Goal: Task Accomplishment & Management: Manage account settings

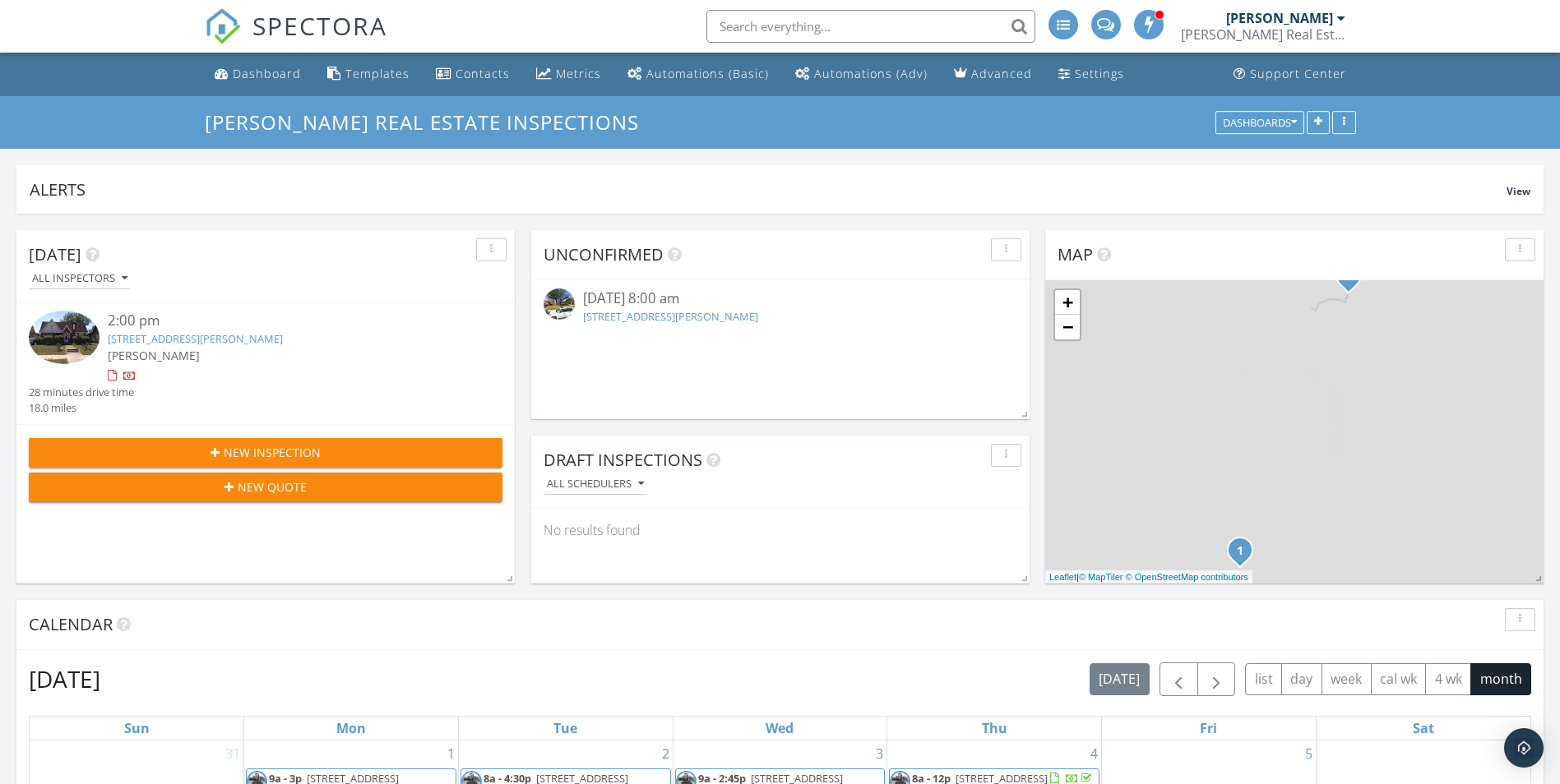
scroll to position [312, 1527]
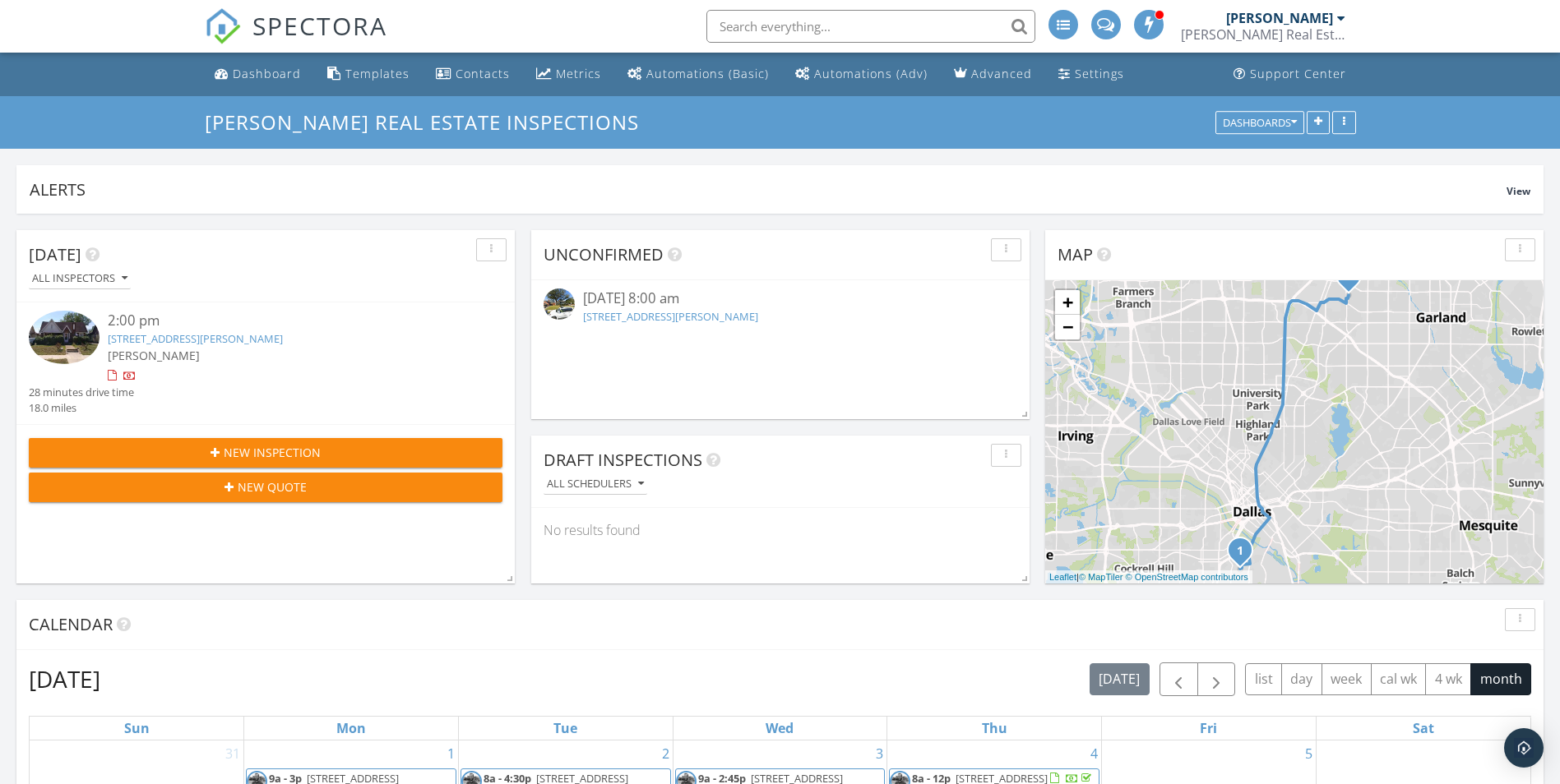
click at [190, 341] on link "1206 Galloway Ave, Dallas, TX 75216" at bounding box center [195, 338] width 176 height 14
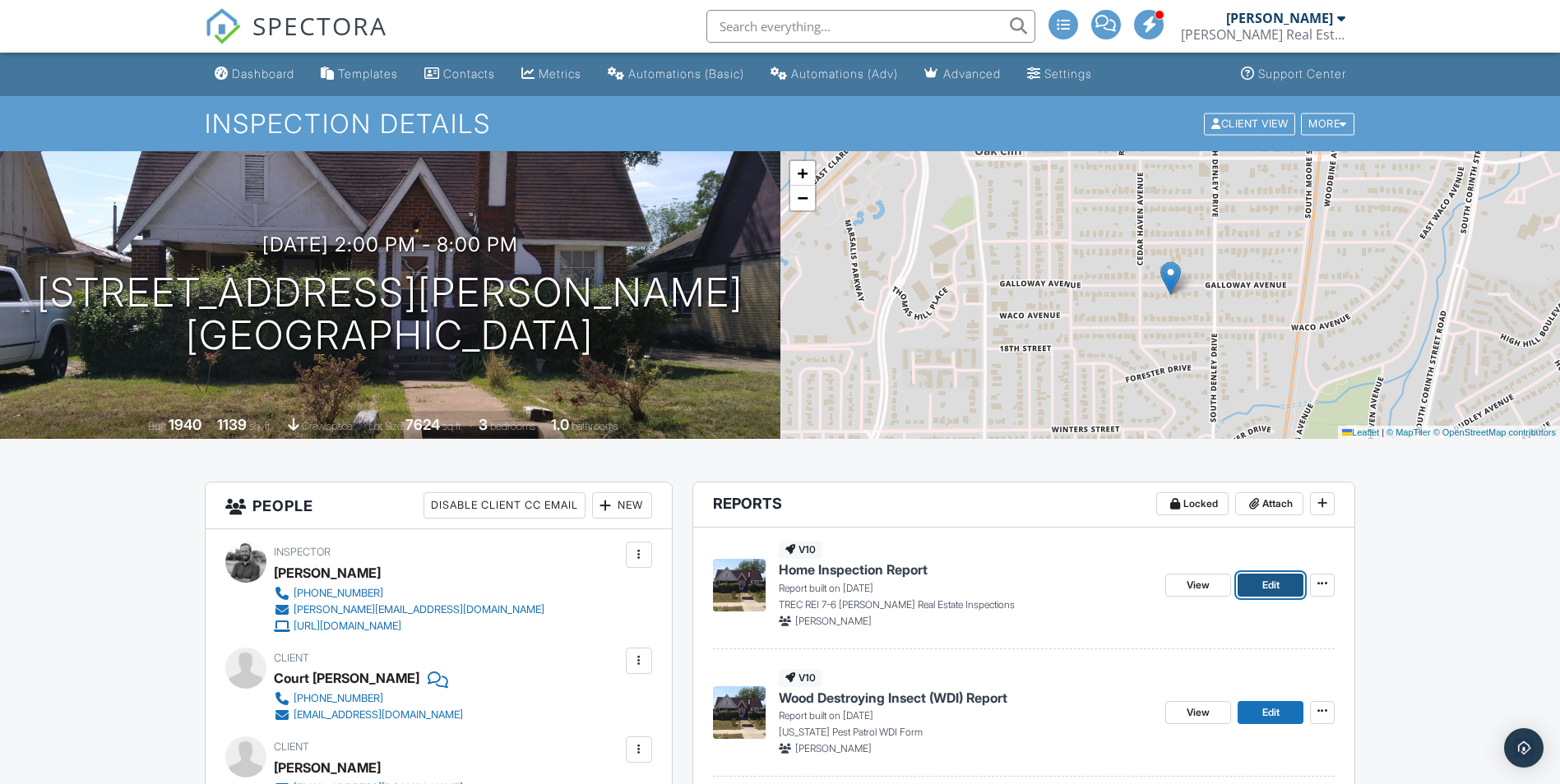
click at [1253, 581] on link "Edit" at bounding box center [1270, 586] width 66 height 23
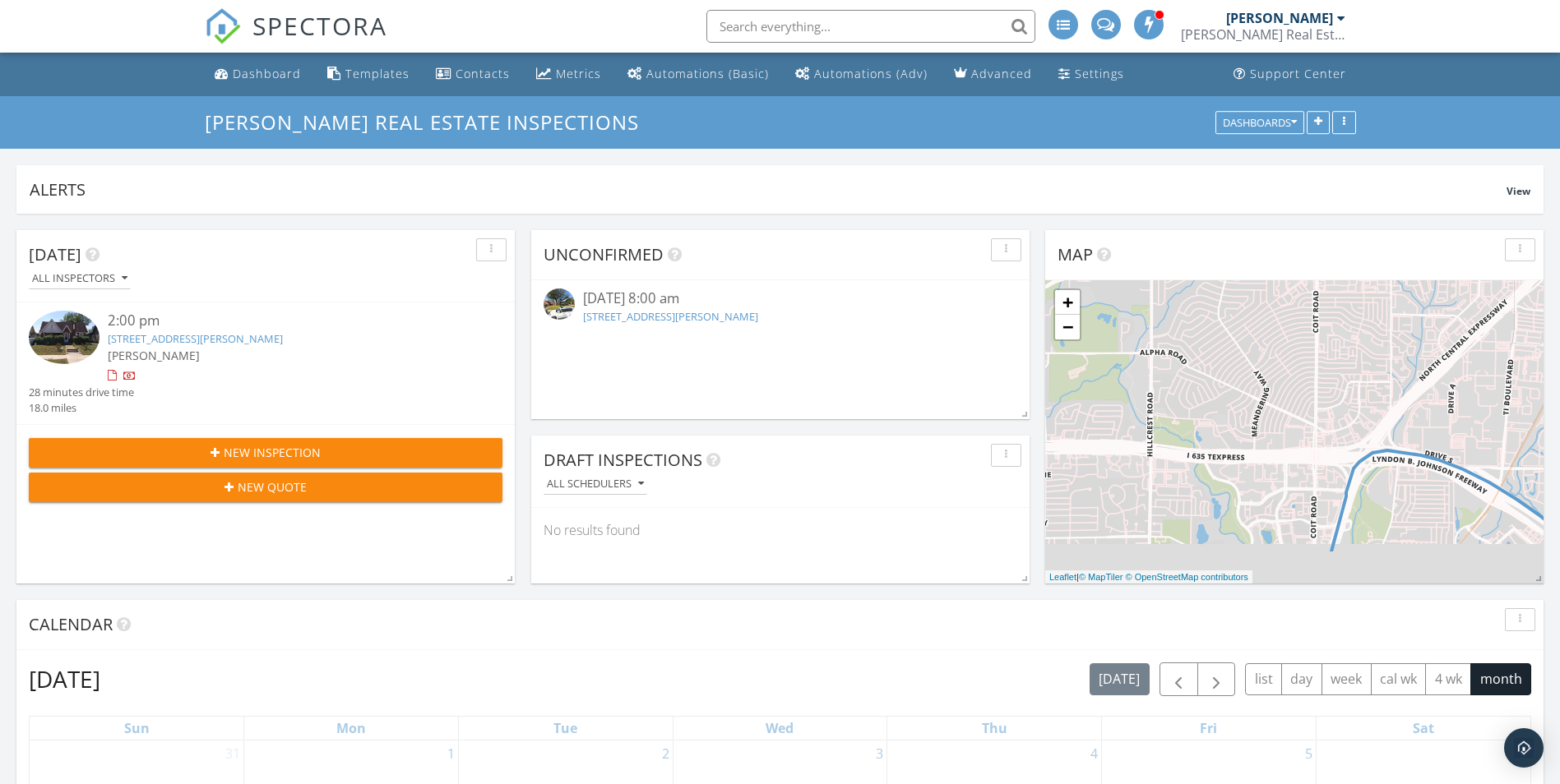
scroll to position [312, 1527]
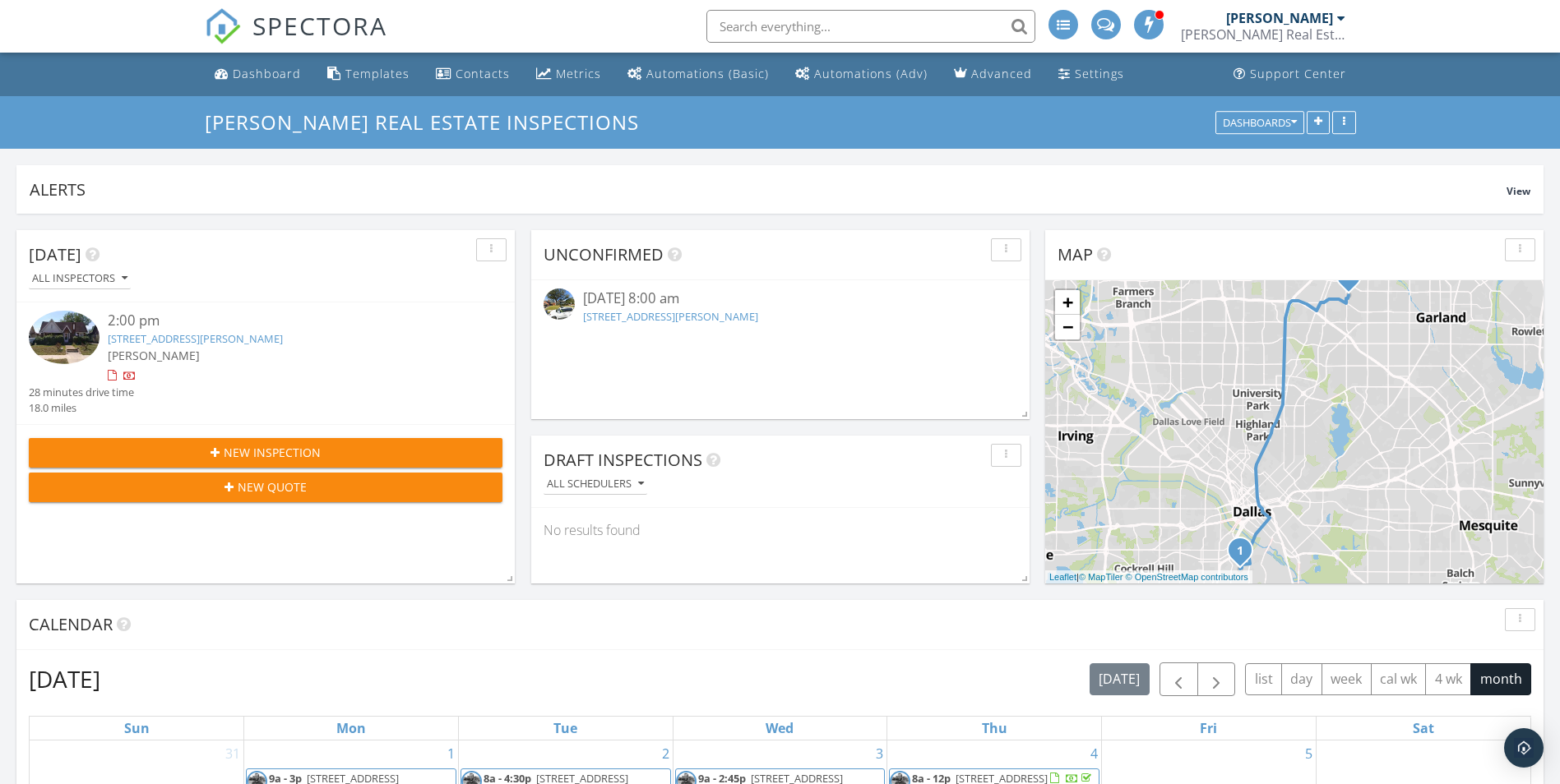
click at [220, 330] on div "2:00 pm" at bounding box center [285, 320] width 356 height 21
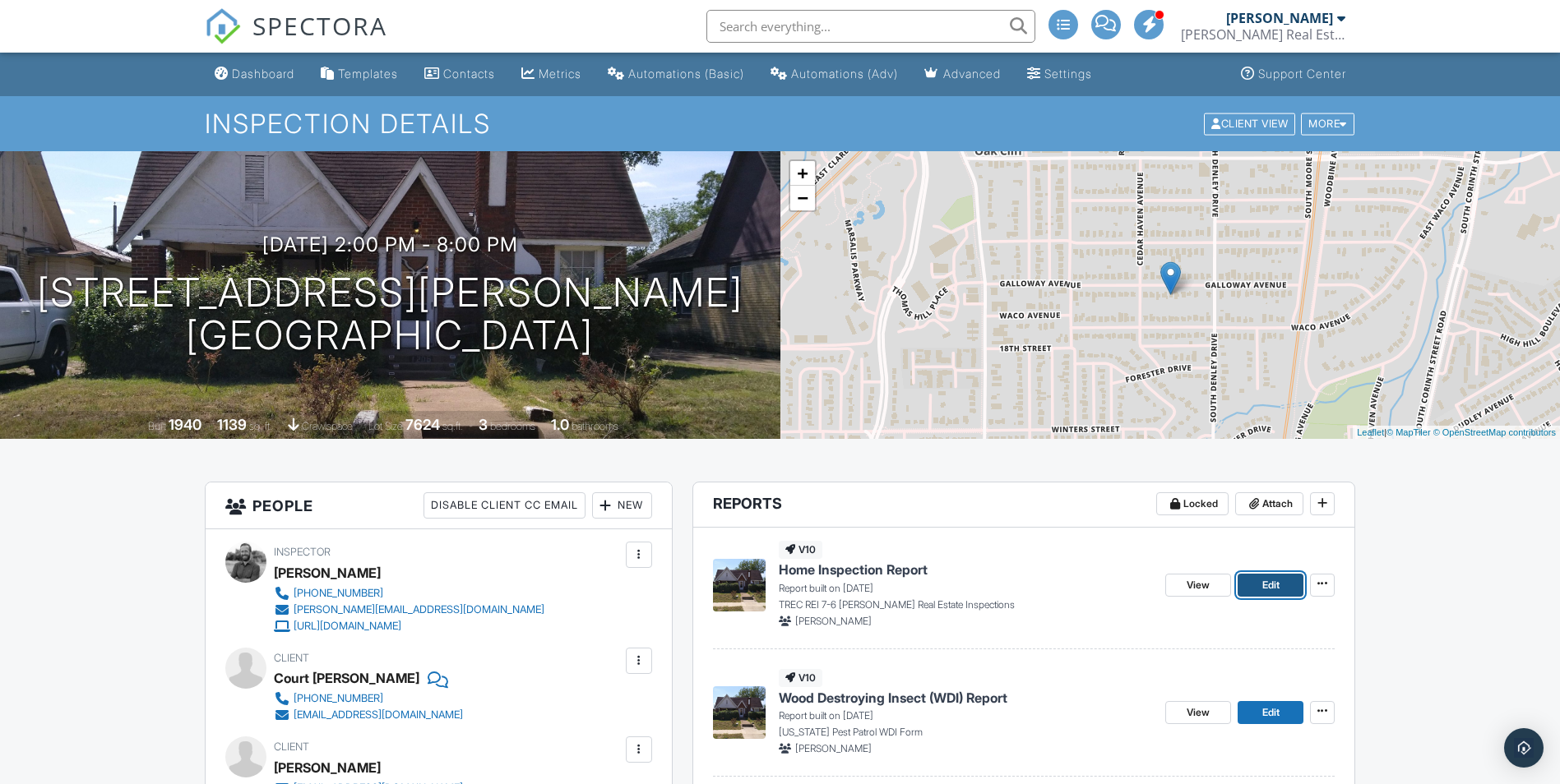
click at [1262, 585] on span "Edit" at bounding box center [1270, 585] width 17 height 16
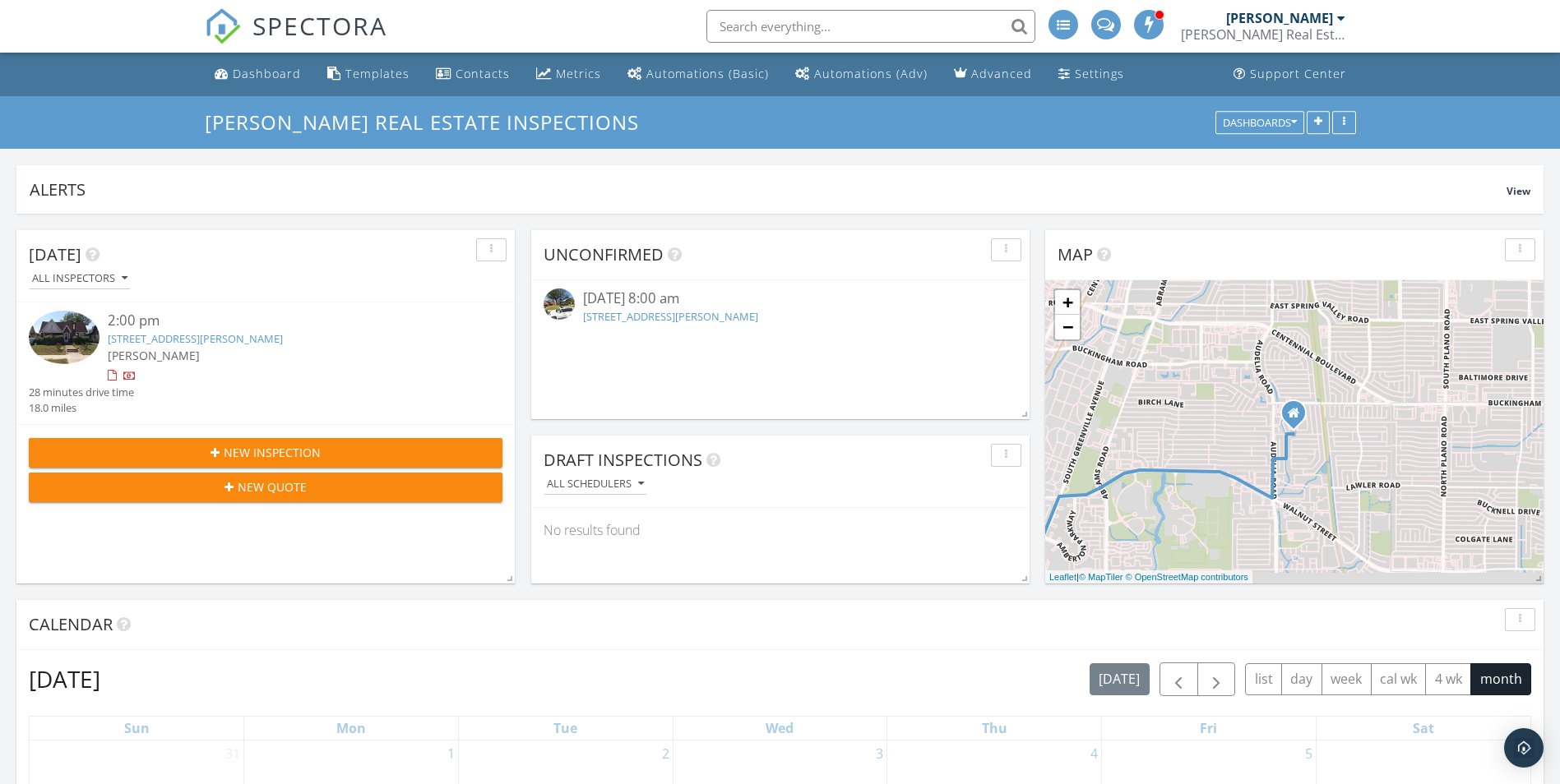
scroll to position [312, 1527]
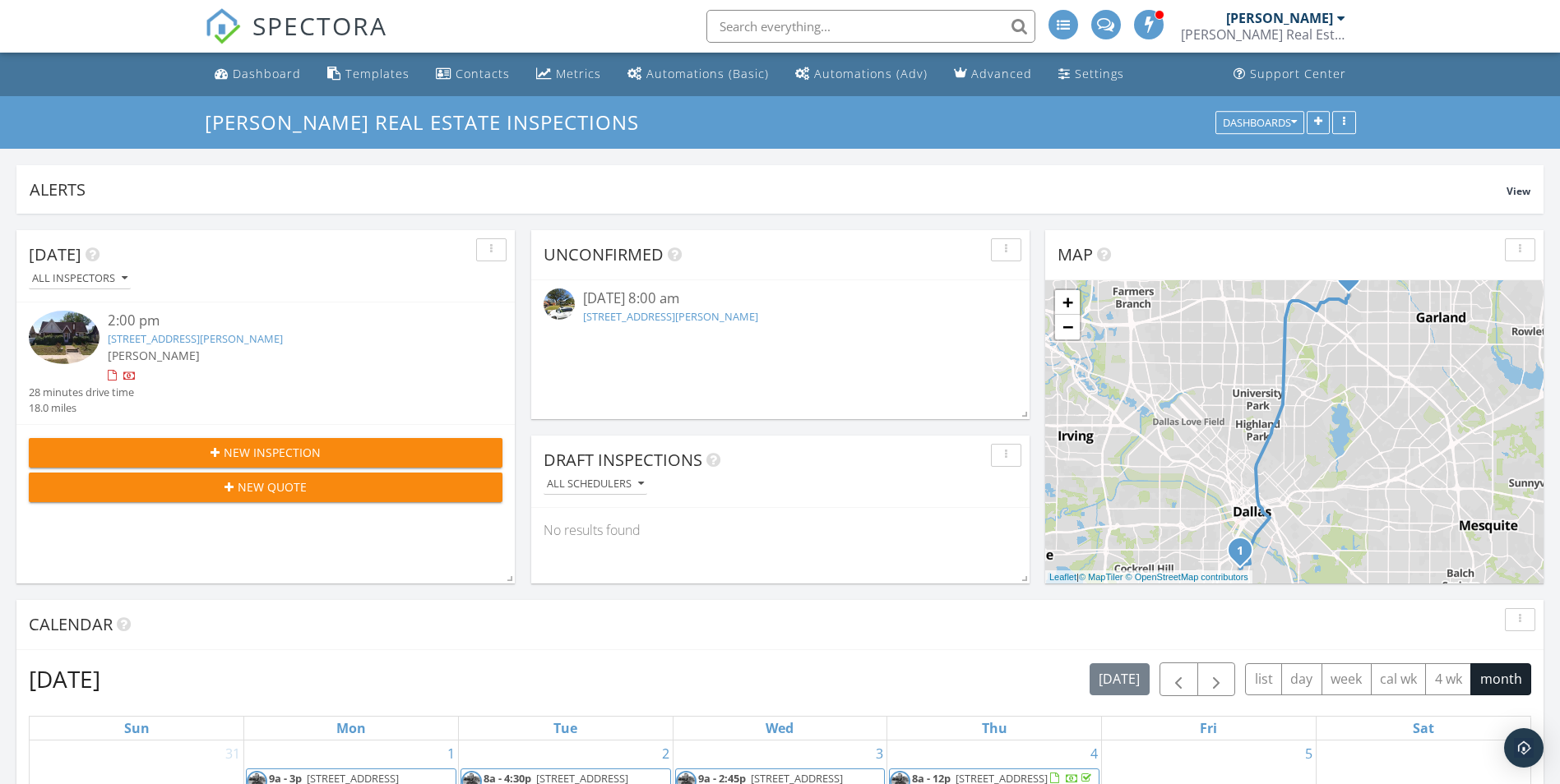
click at [226, 343] on link "1206 Galloway Ave, Dallas, TX 75216" at bounding box center [195, 338] width 176 height 14
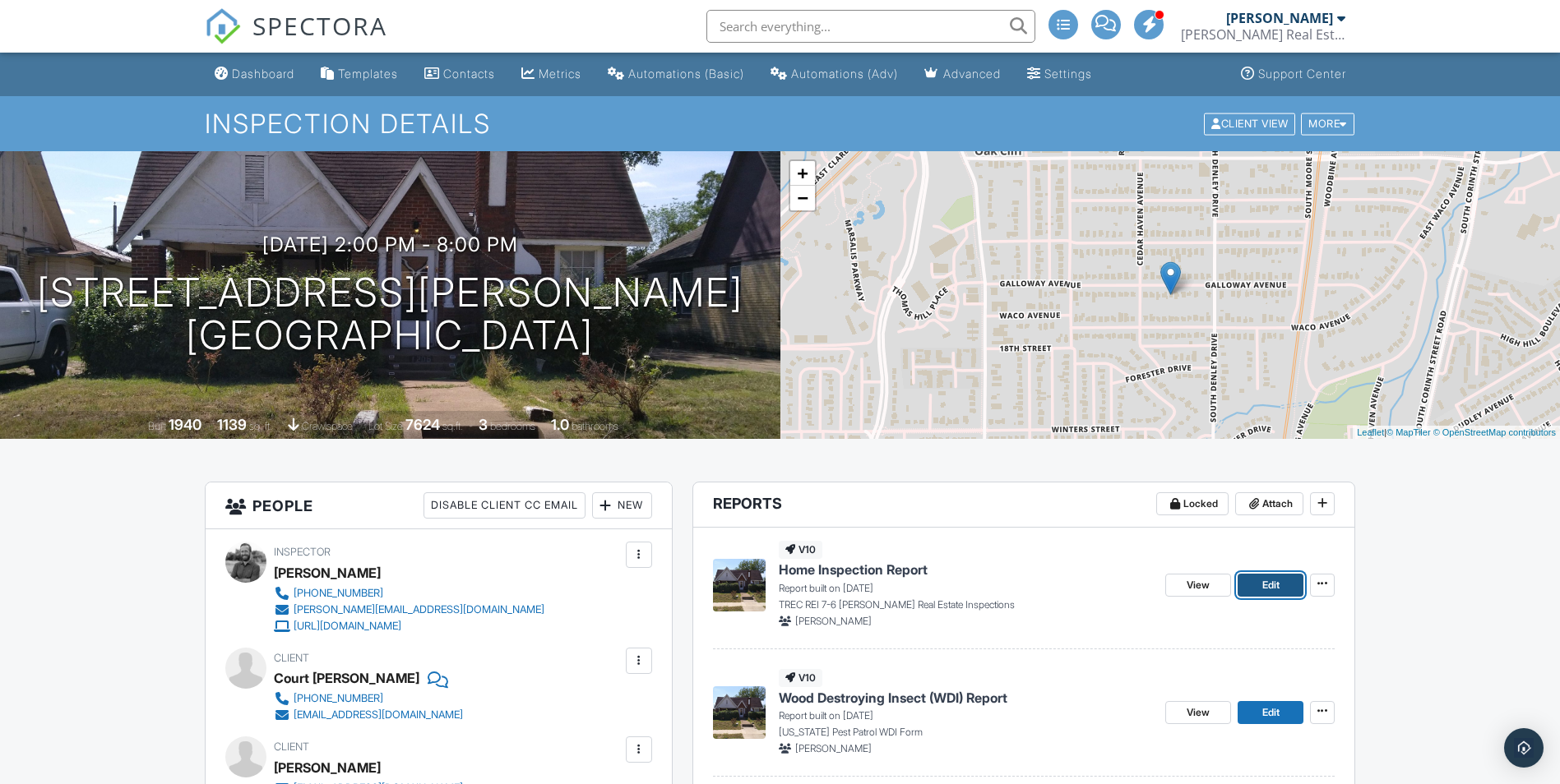
click at [1268, 582] on span "Edit" at bounding box center [1270, 585] width 17 height 16
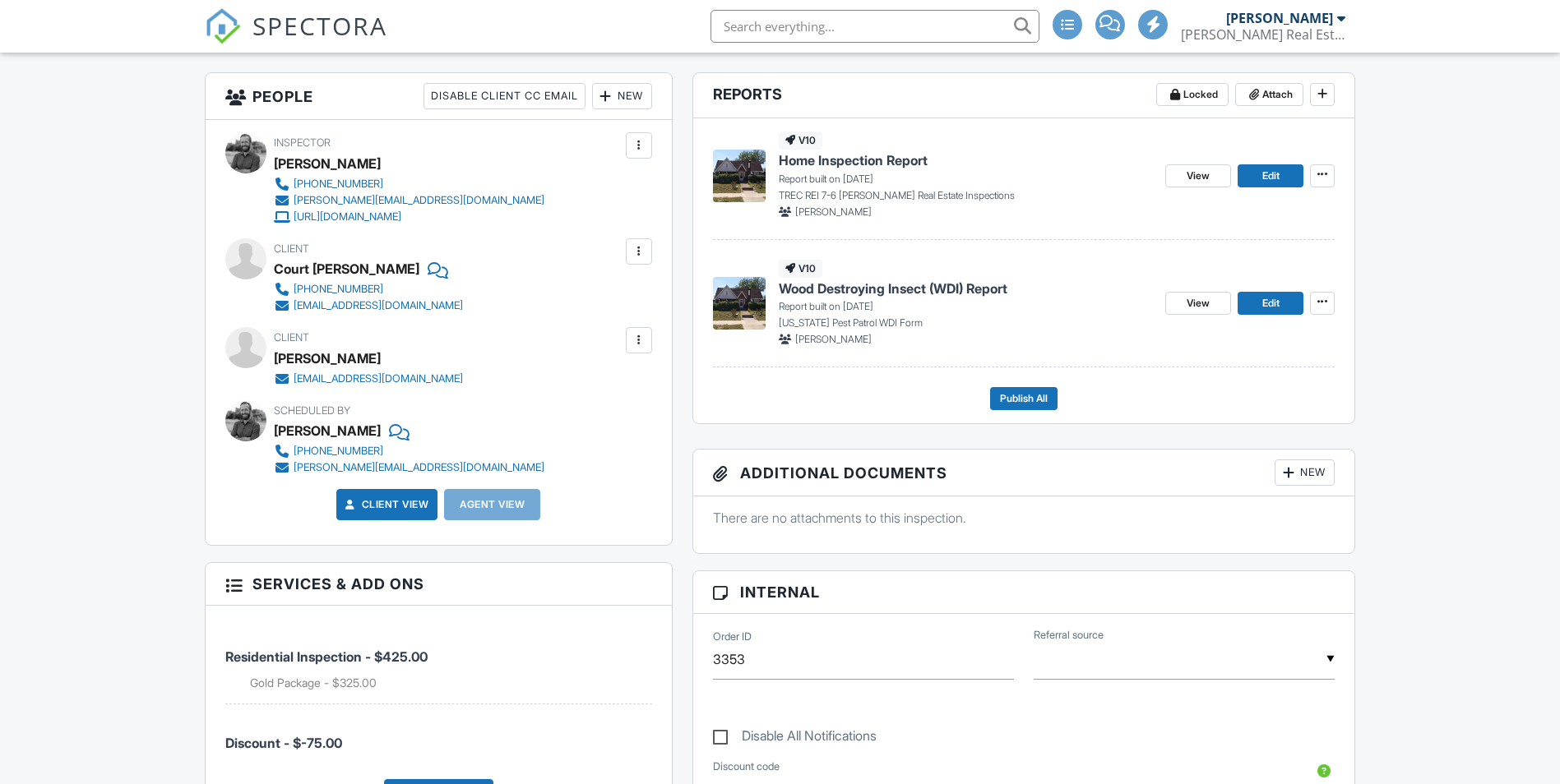
scroll to position [411, 0]
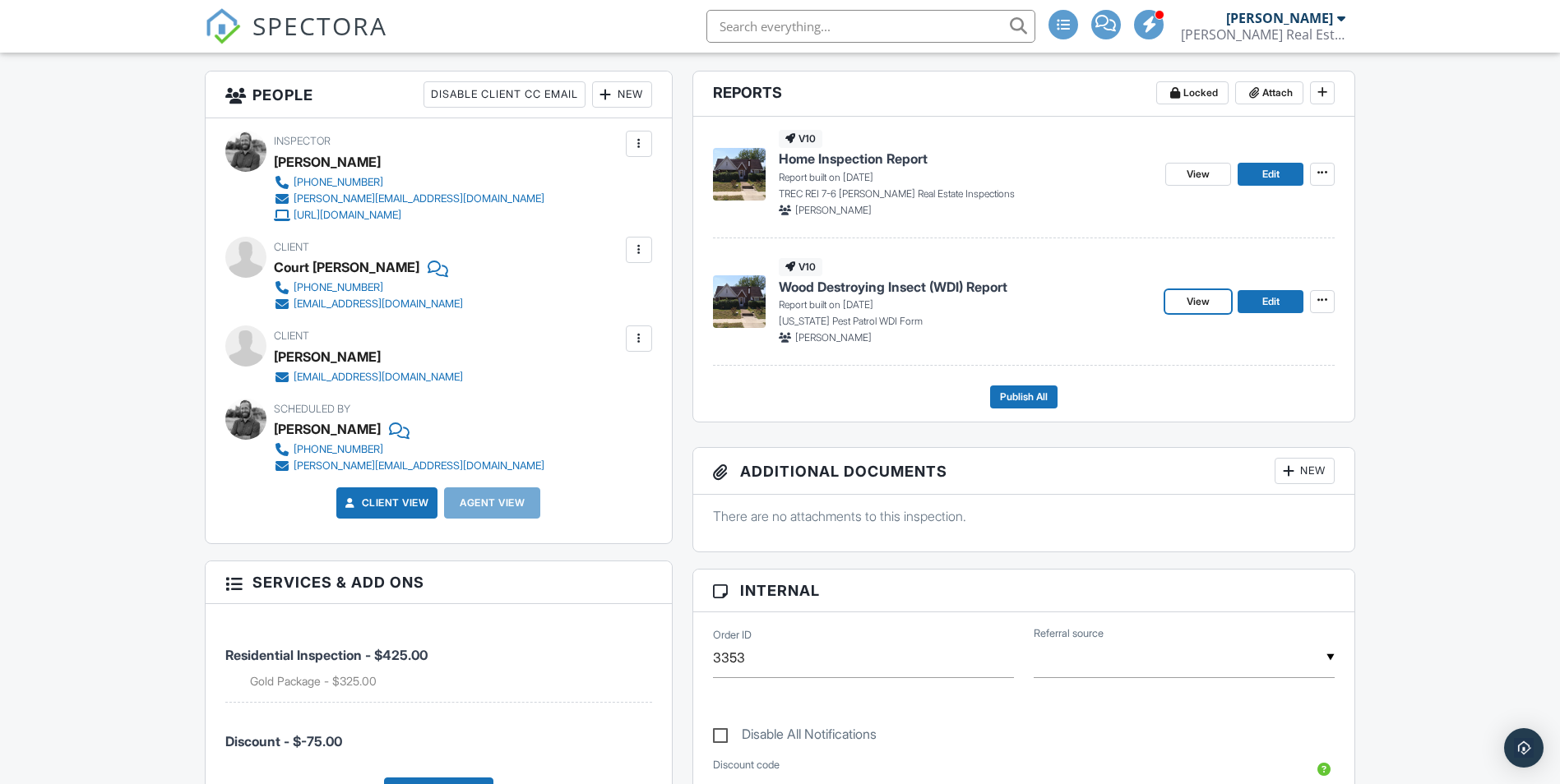
click at [1201, 176] on span "View" at bounding box center [1198, 174] width 23 height 16
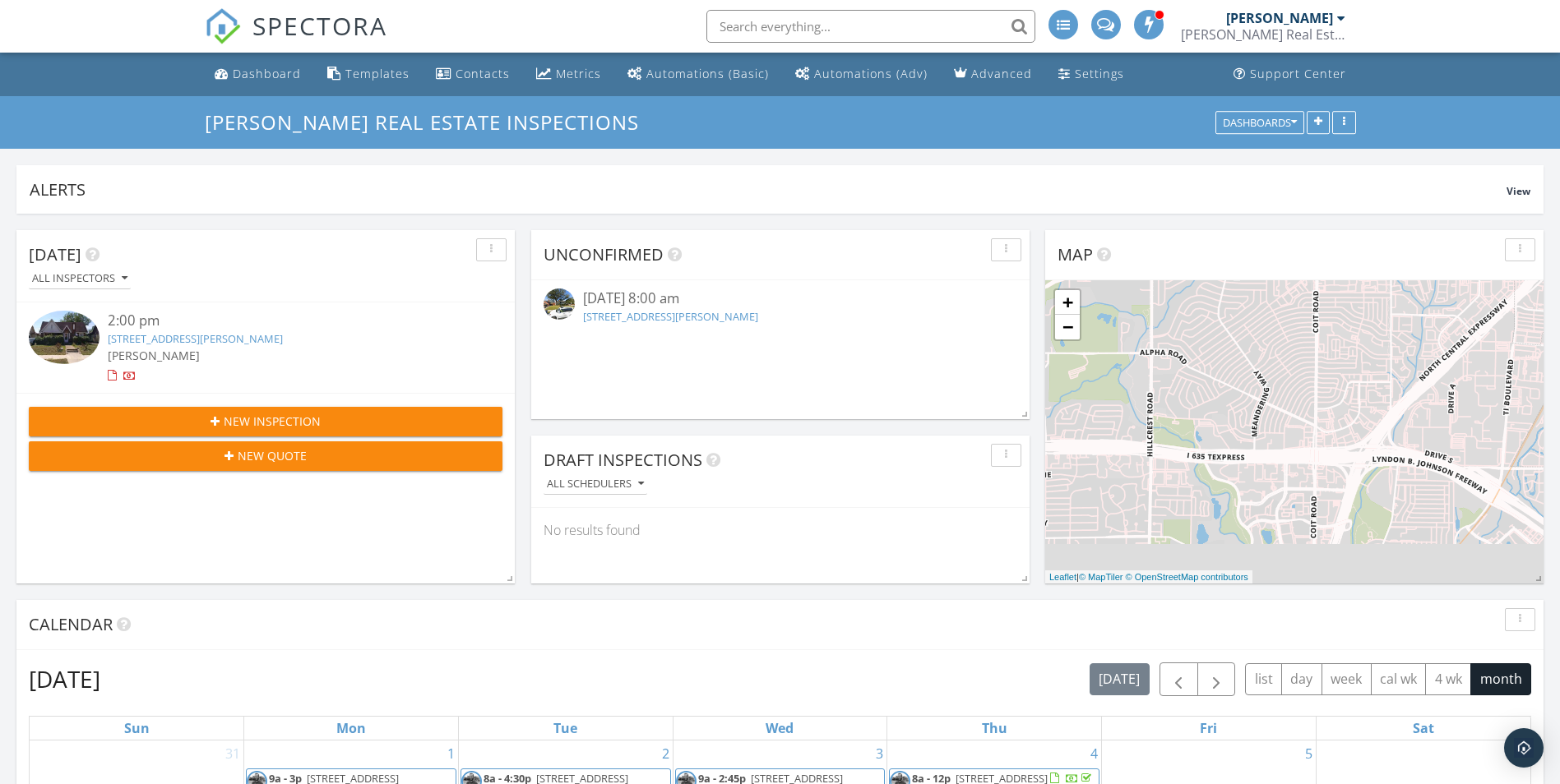
scroll to position [312, 1527]
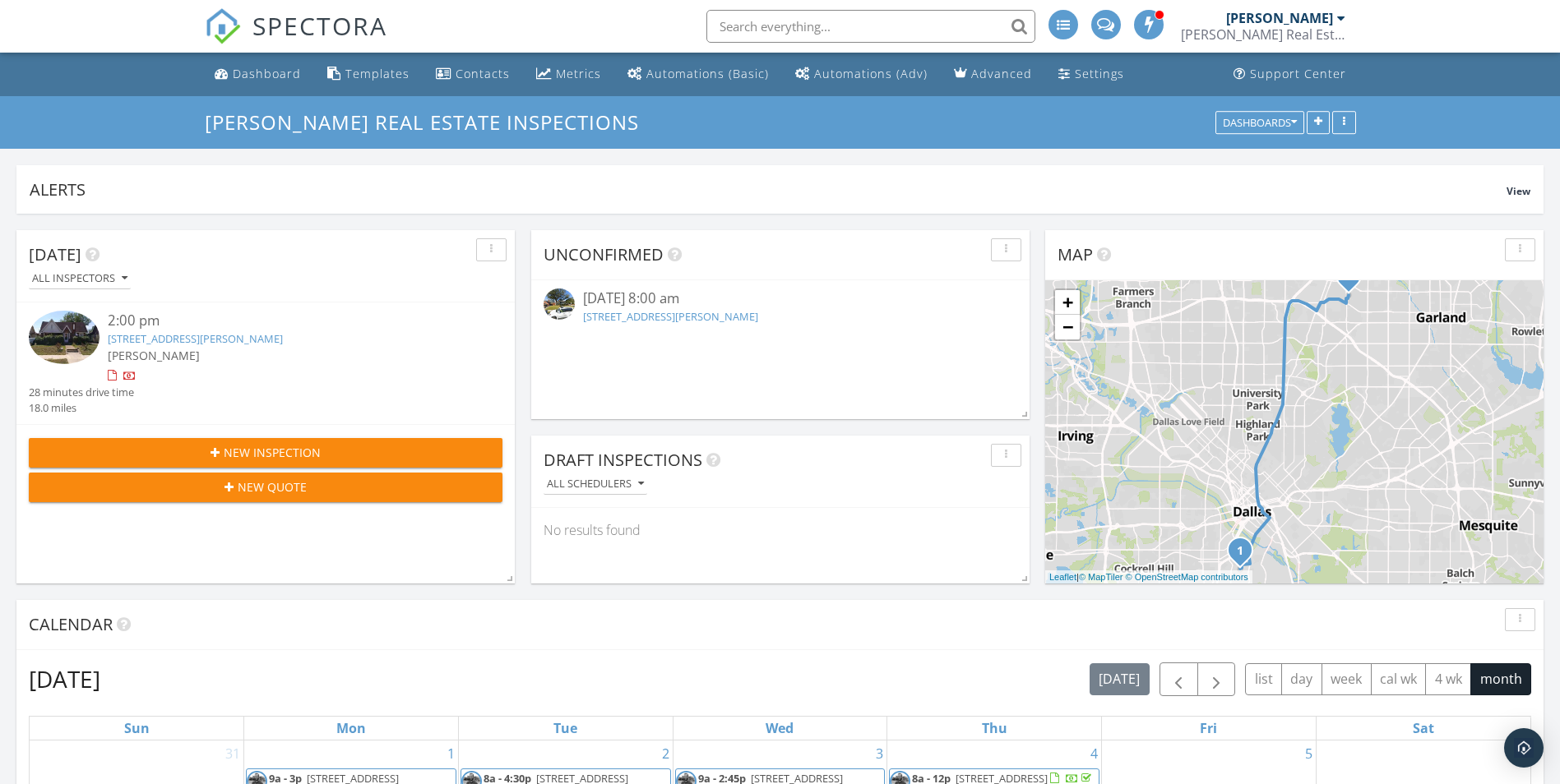
click at [269, 345] on link "[STREET_ADDRESS][PERSON_NAME]" at bounding box center [195, 338] width 176 height 14
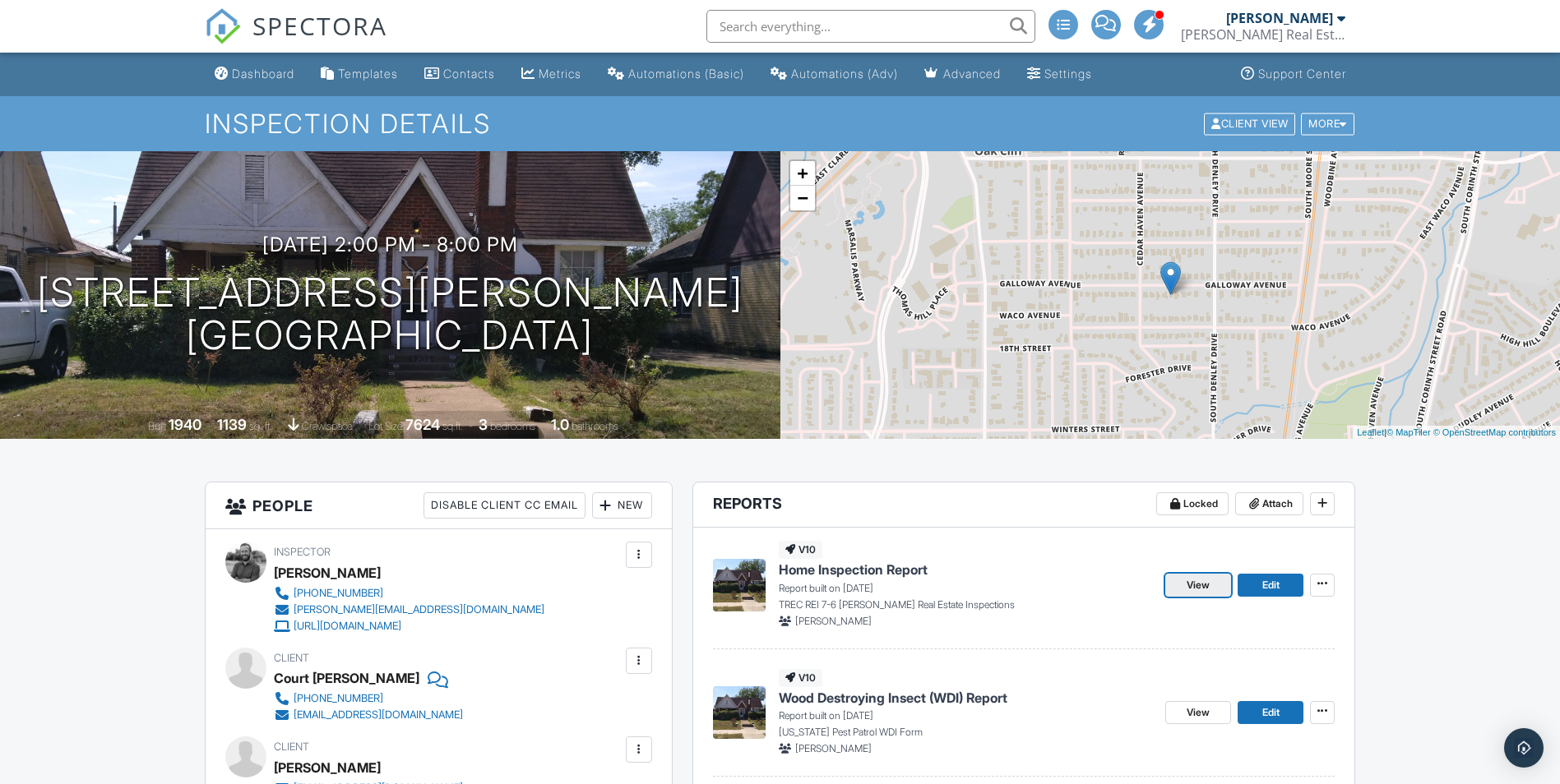
click at [1211, 593] on link "View" at bounding box center [1197, 586] width 66 height 23
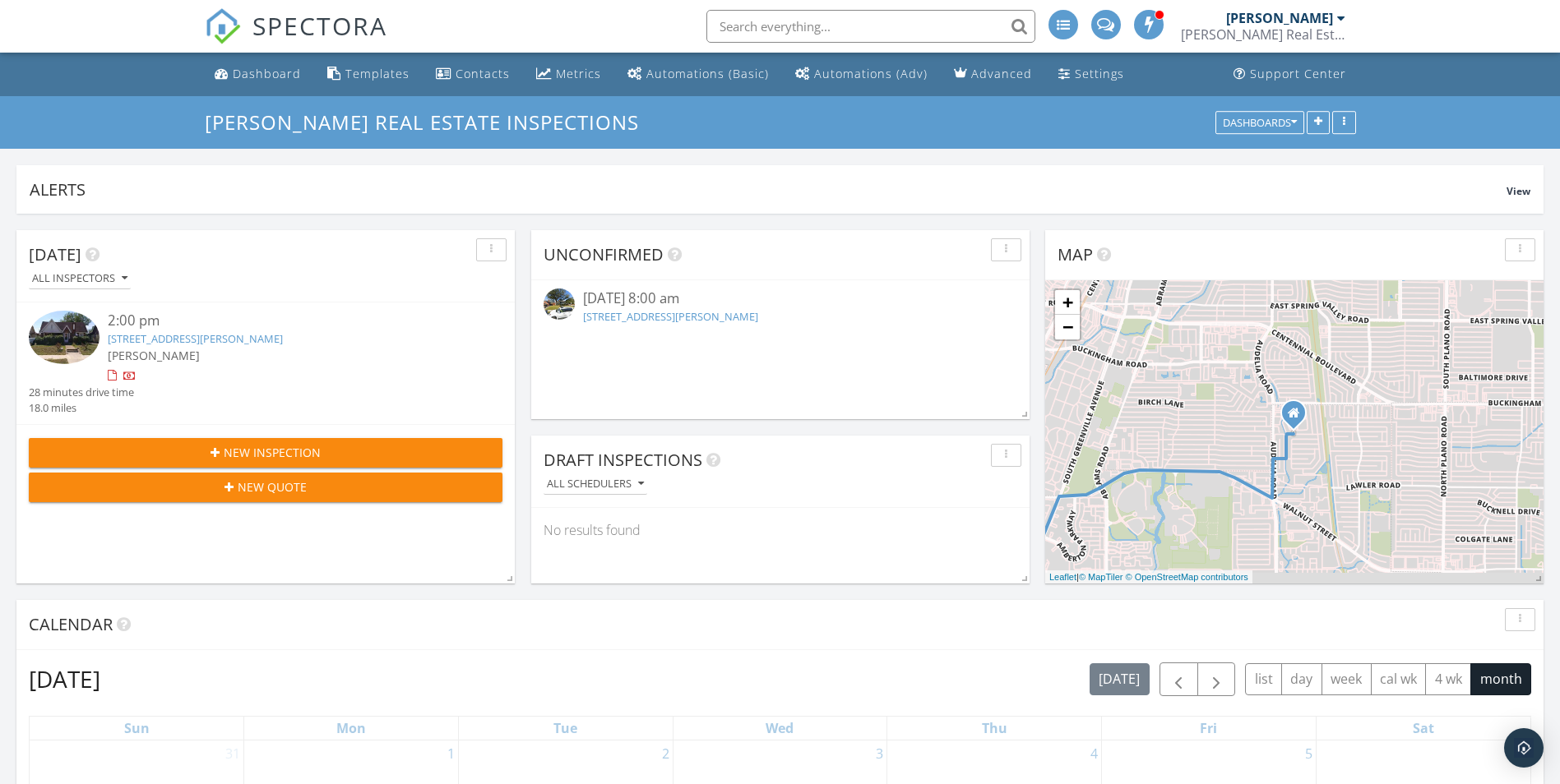
scroll to position [312, 1527]
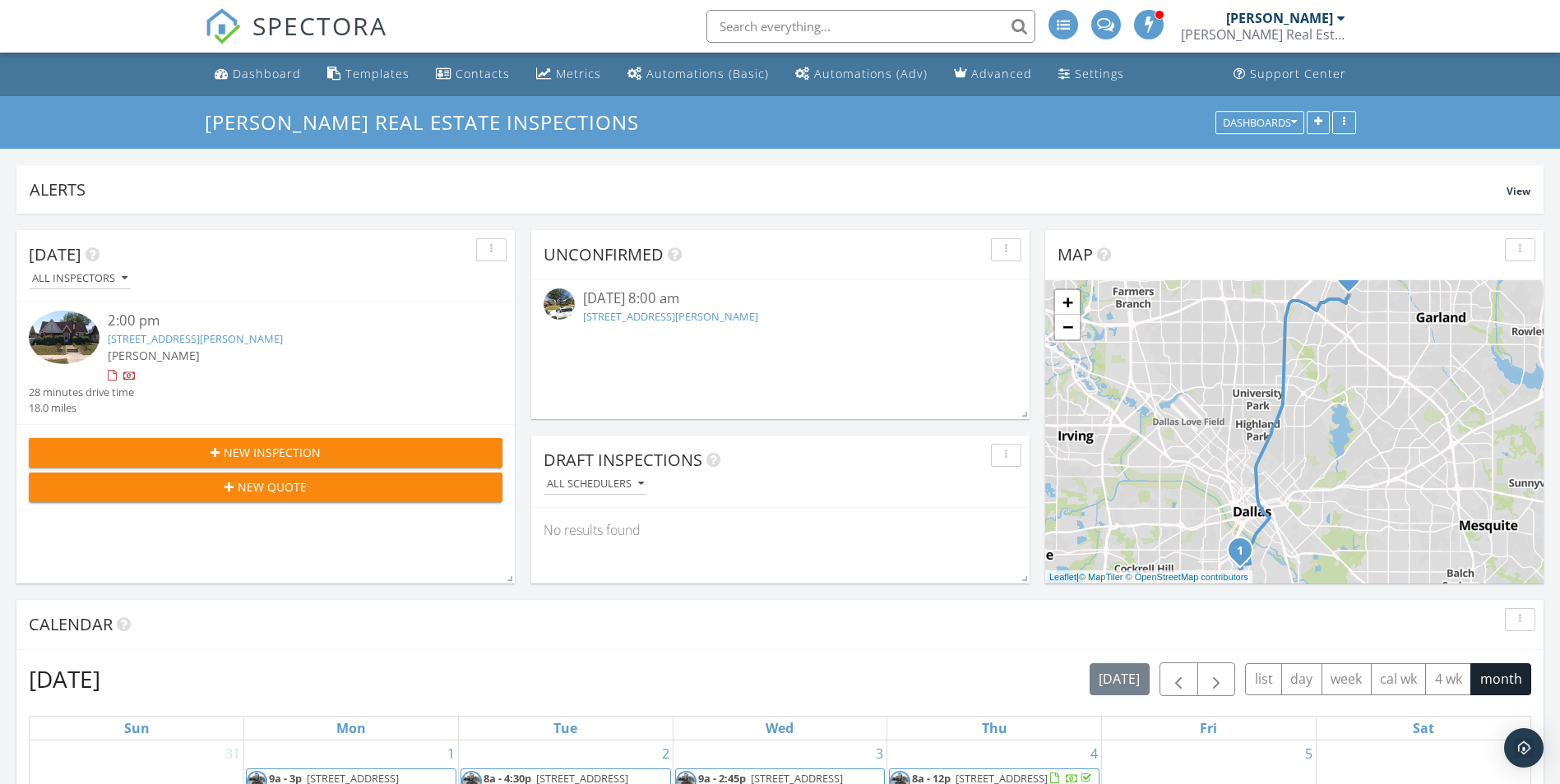
click at [176, 347] on div "1206 Galloway Ave, Dallas, TX 75216" at bounding box center [285, 338] width 356 height 15
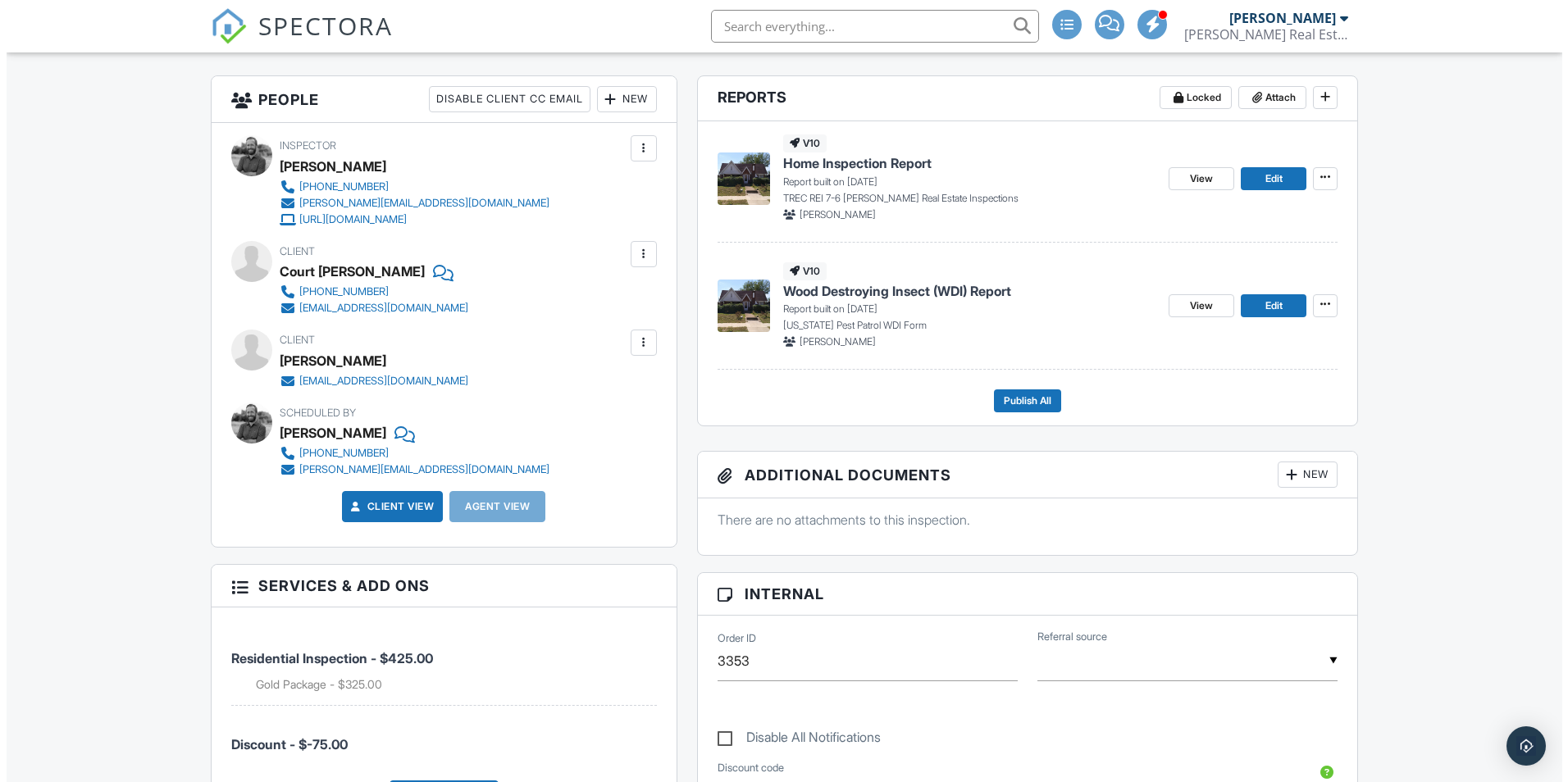
scroll to position [246, 0]
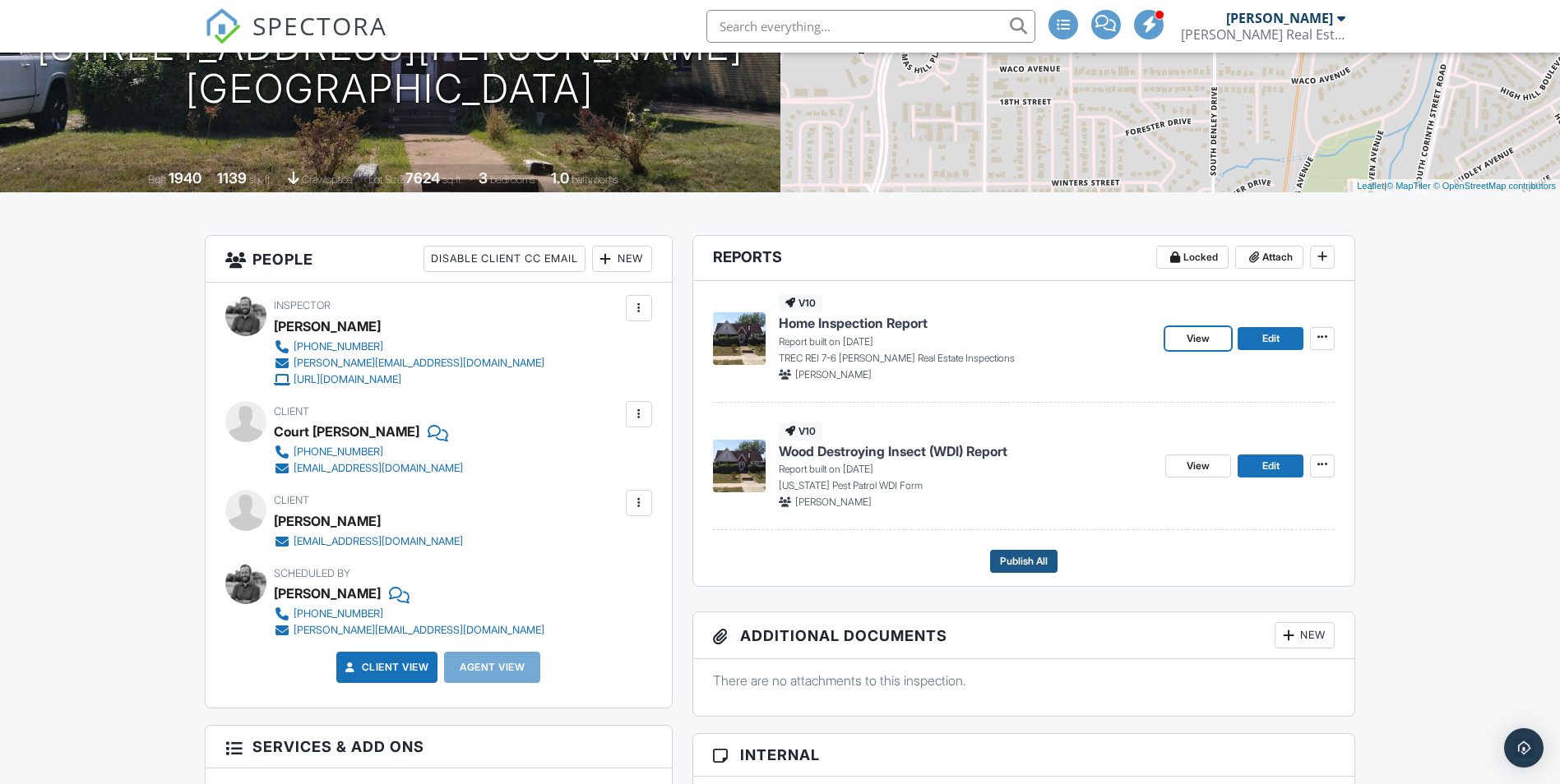
click at [1011, 563] on span "Publish All" at bounding box center [1023, 562] width 48 height 16
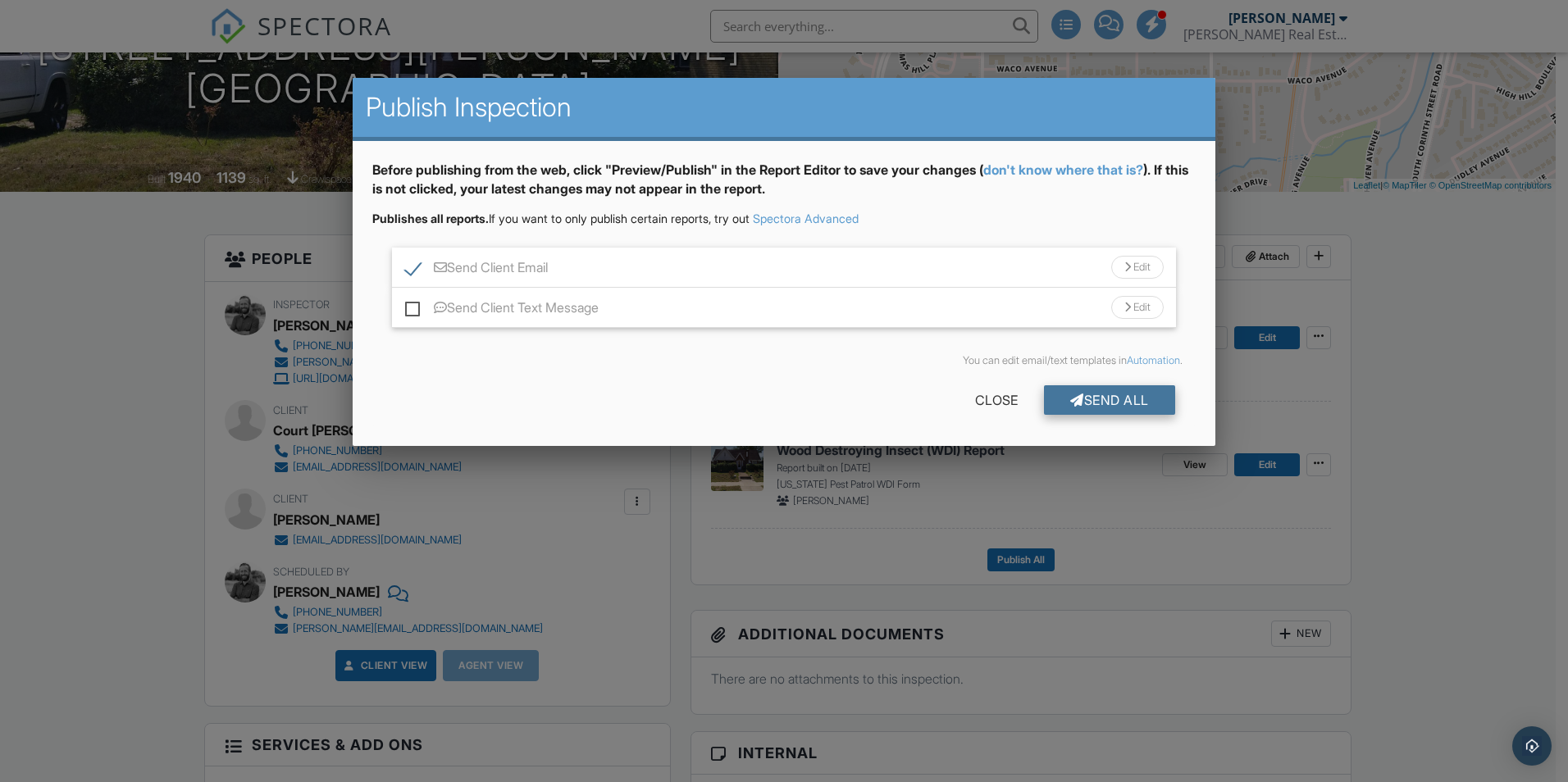
click at [1094, 392] on div "Send All" at bounding box center [1110, 400] width 131 height 30
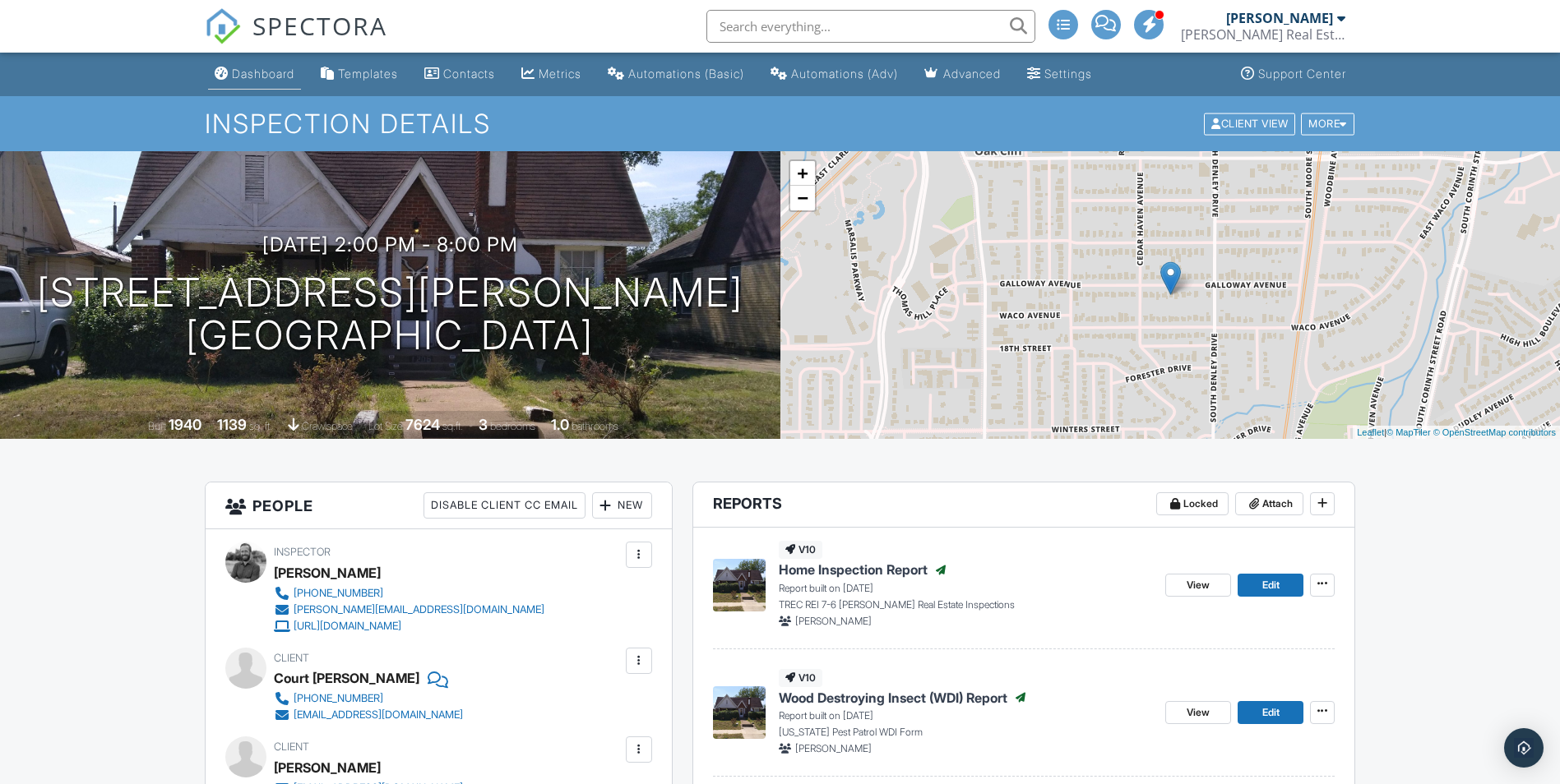
click at [232, 72] on div "Dashboard" at bounding box center [263, 74] width 62 height 14
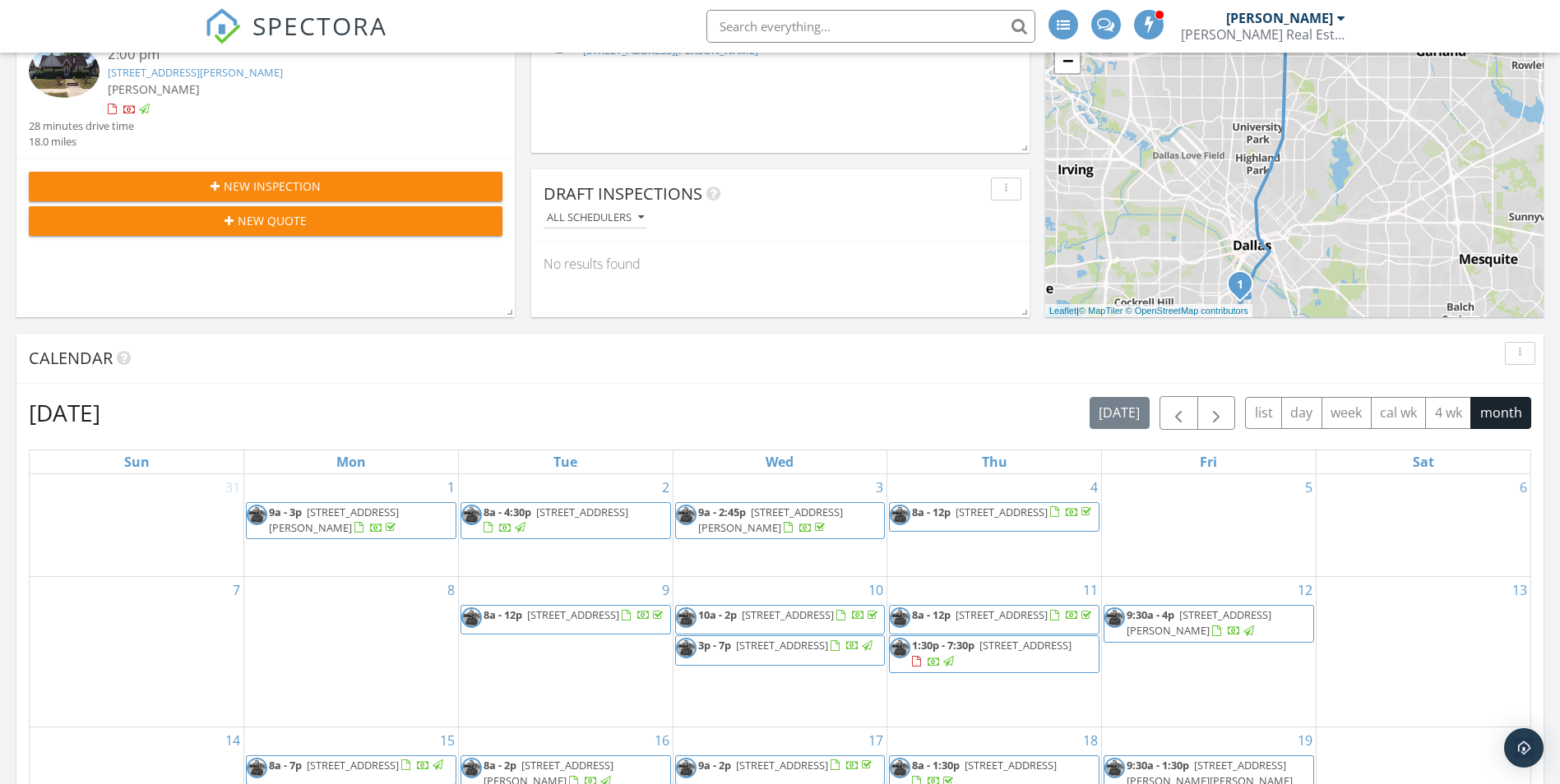
scroll to position [247, 0]
